Goal: Transaction & Acquisition: Purchase product/service

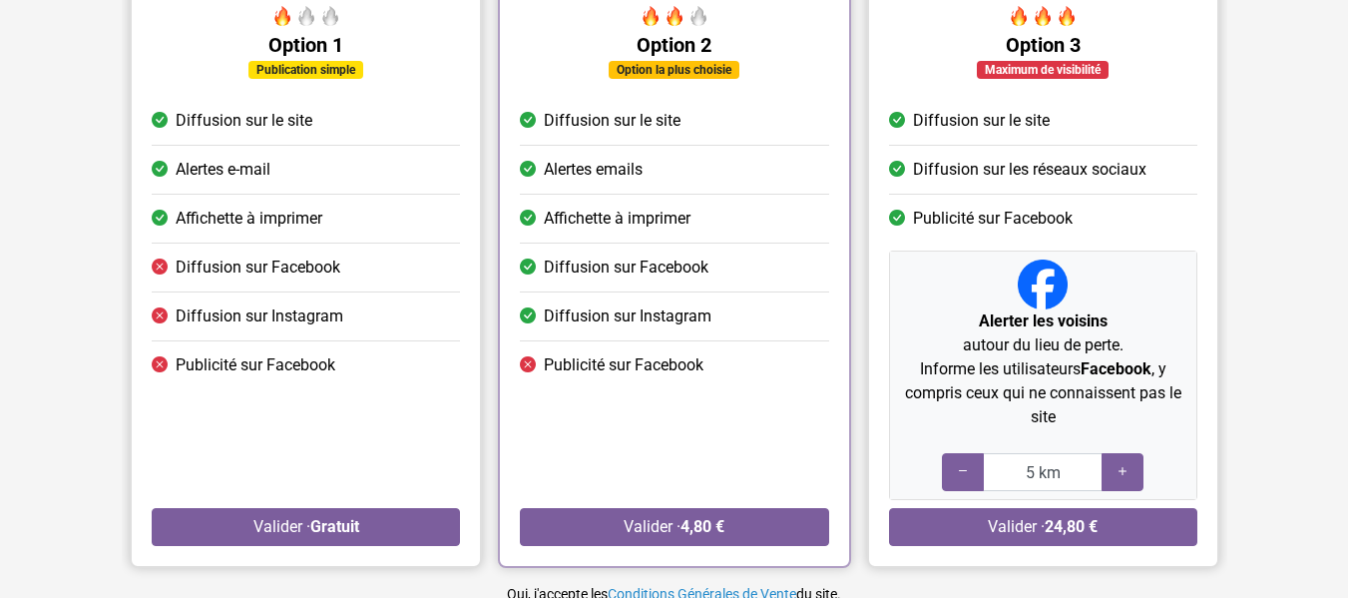
scroll to position [240, 0]
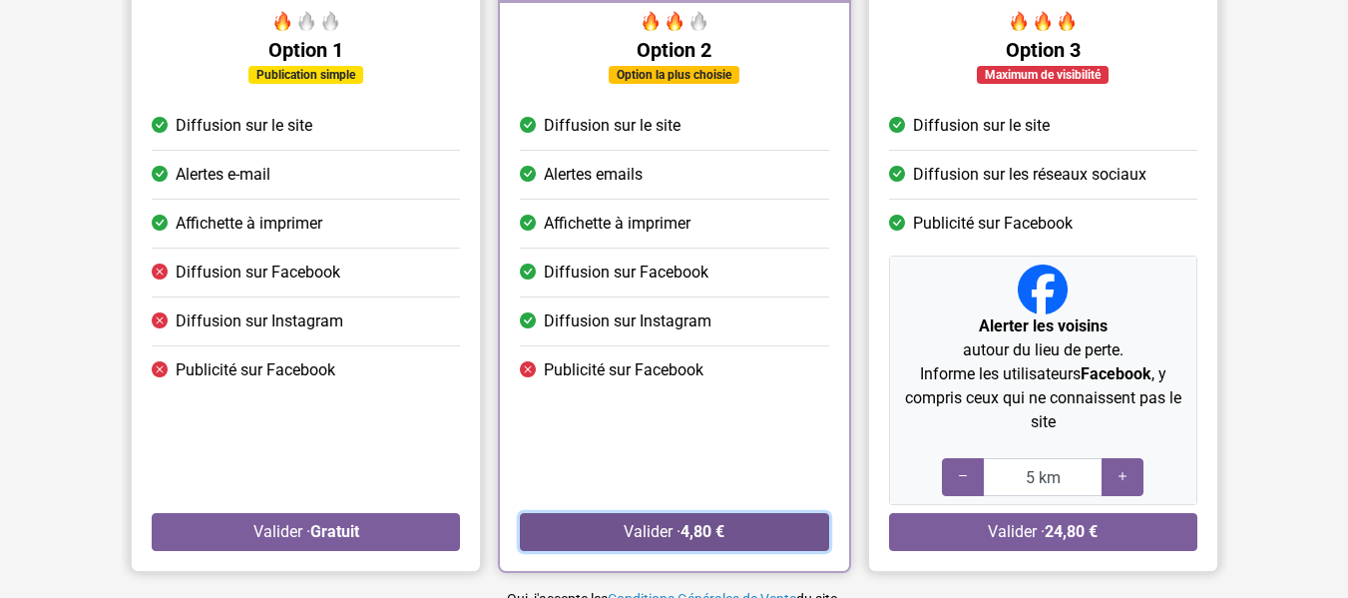
click at [711, 530] on strong "4,80 €" at bounding box center [702, 531] width 44 height 19
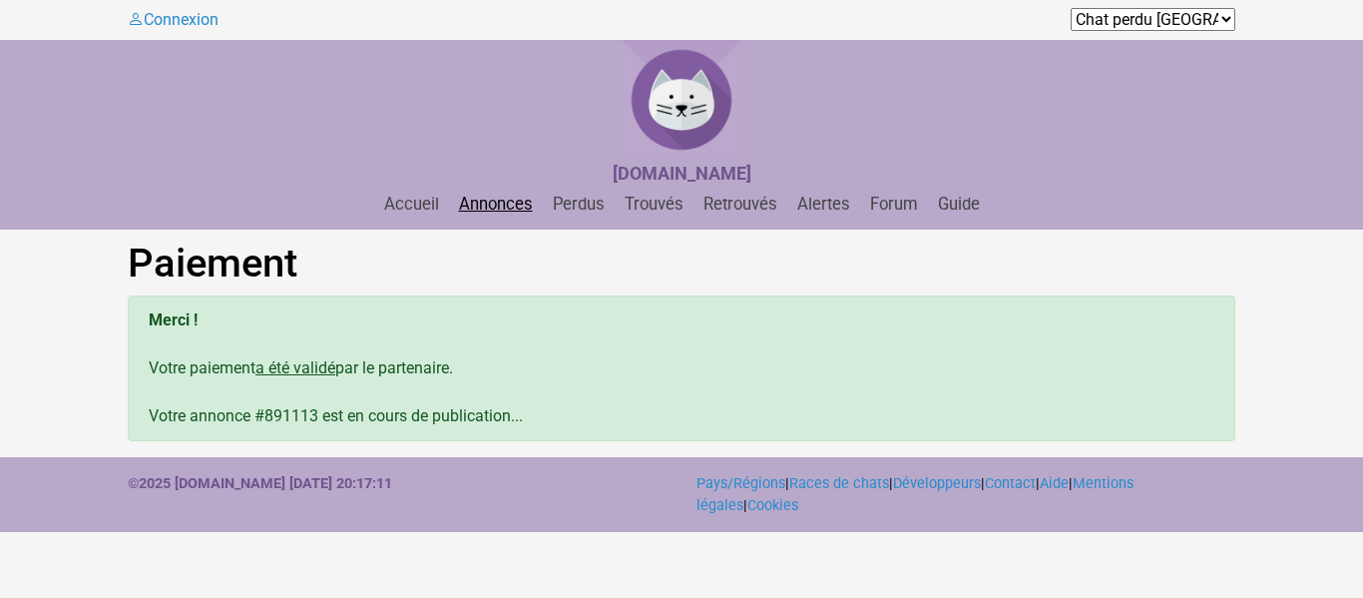
click at [473, 204] on link "Annonces" at bounding box center [496, 204] width 90 height 19
